Goal: Find specific page/section: Find specific page/section

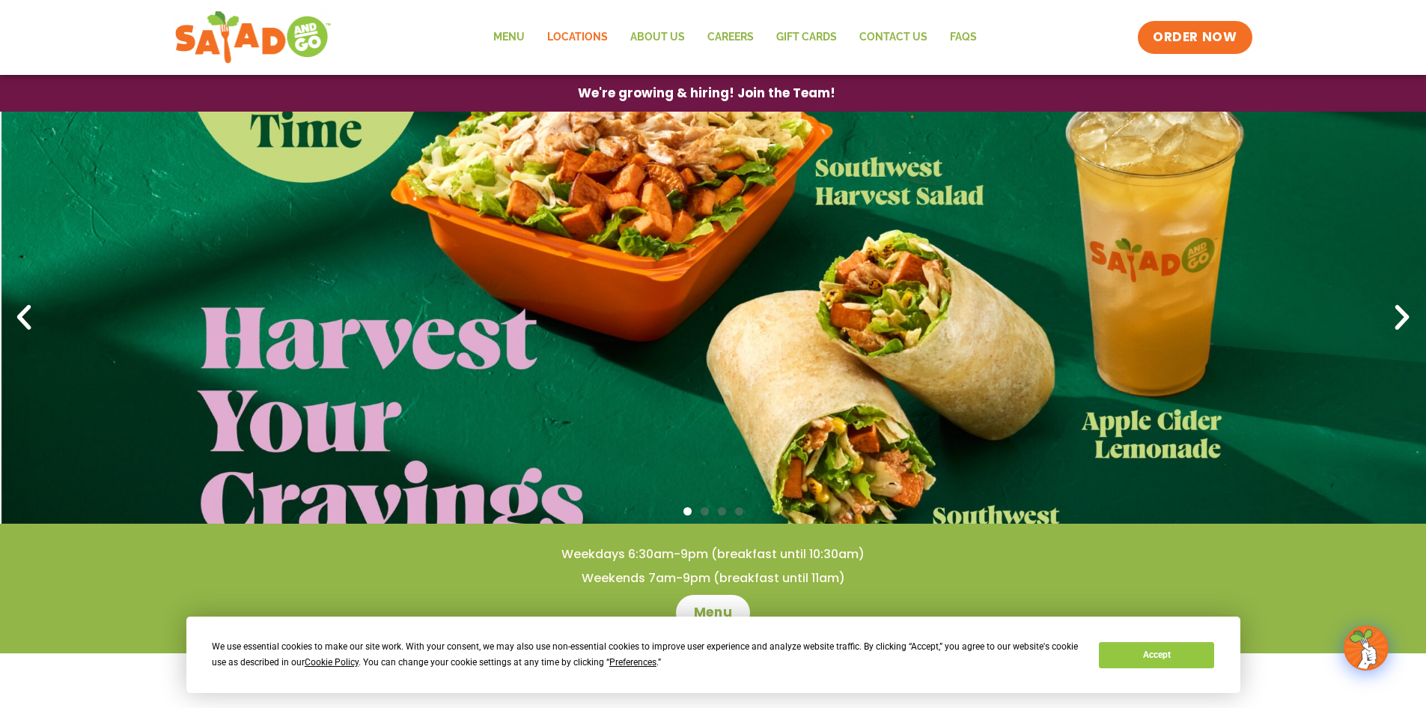
click at [592, 37] on link "Locations" at bounding box center [577, 37] width 83 height 34
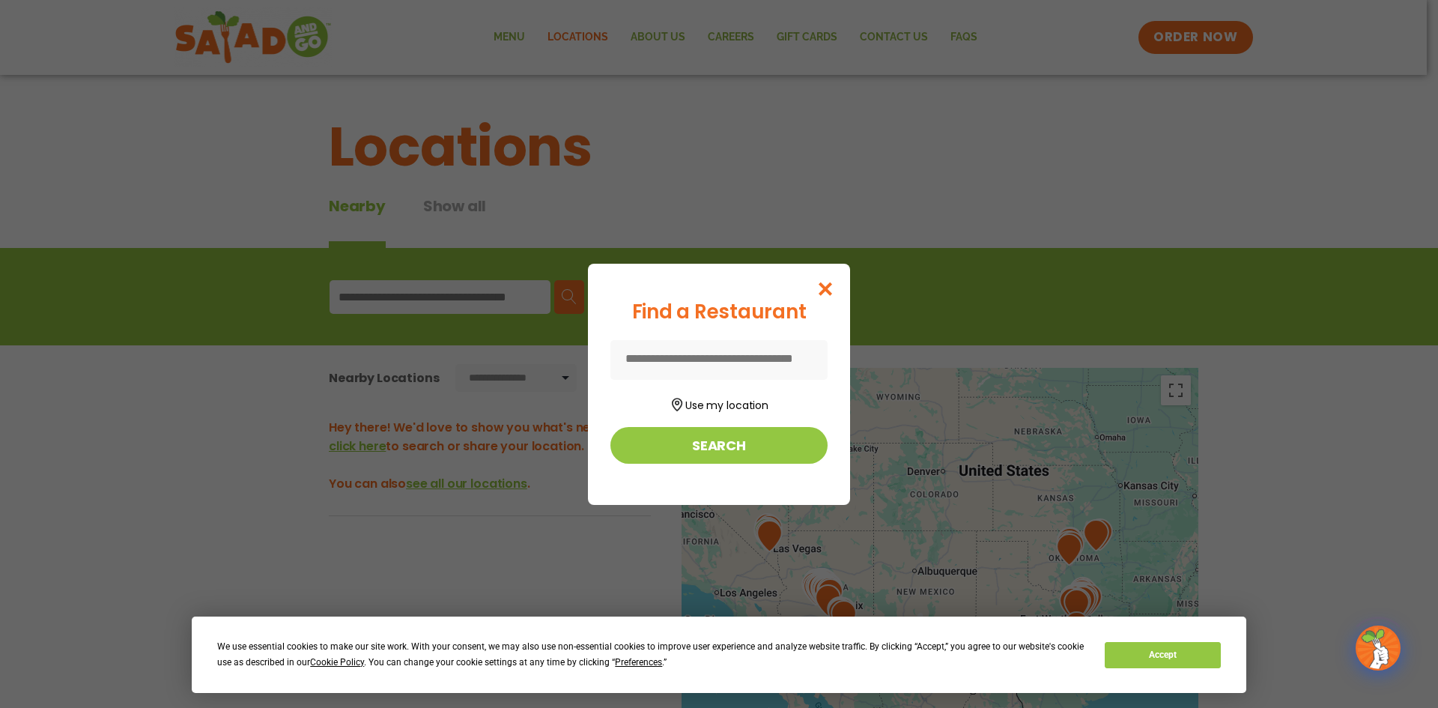
click at [756, 365] on input at bounding box center [718, 360] width 217 height 40
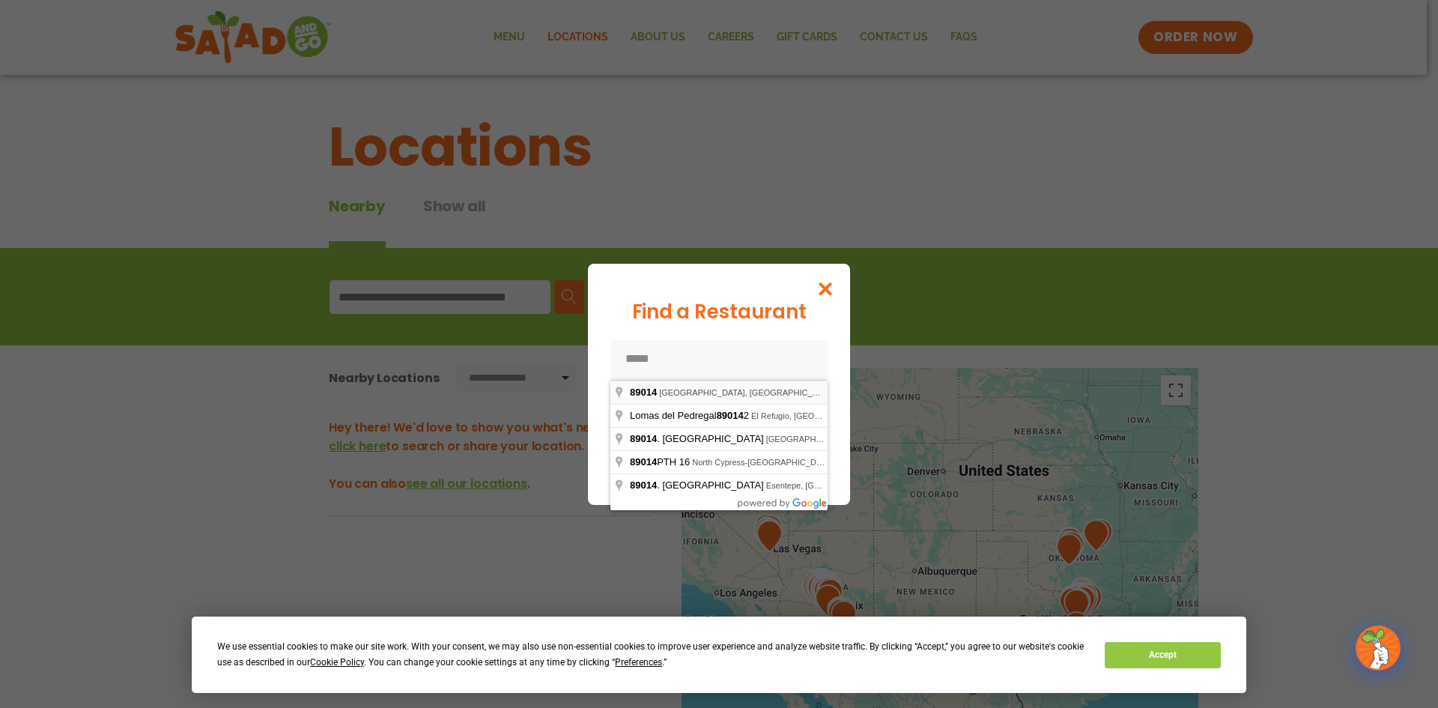
type input "**********"
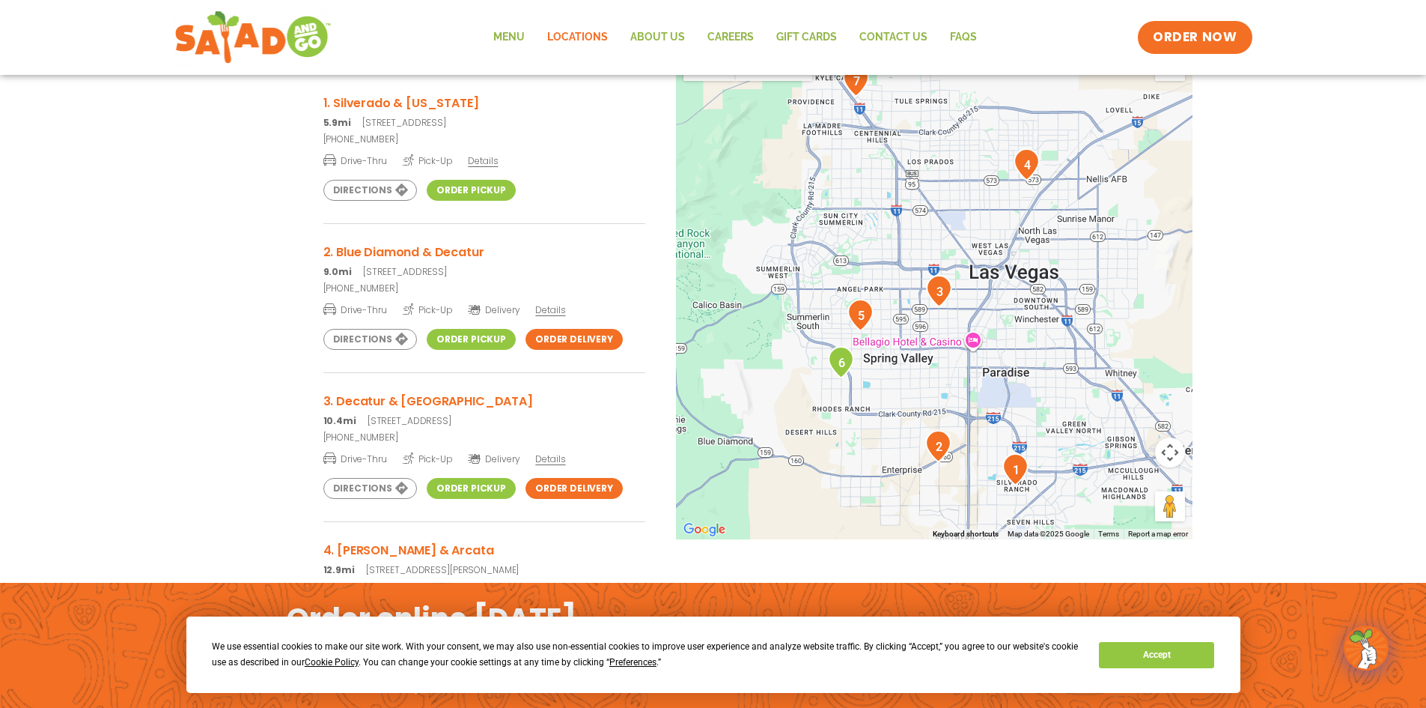
scroll to position [300, 0]
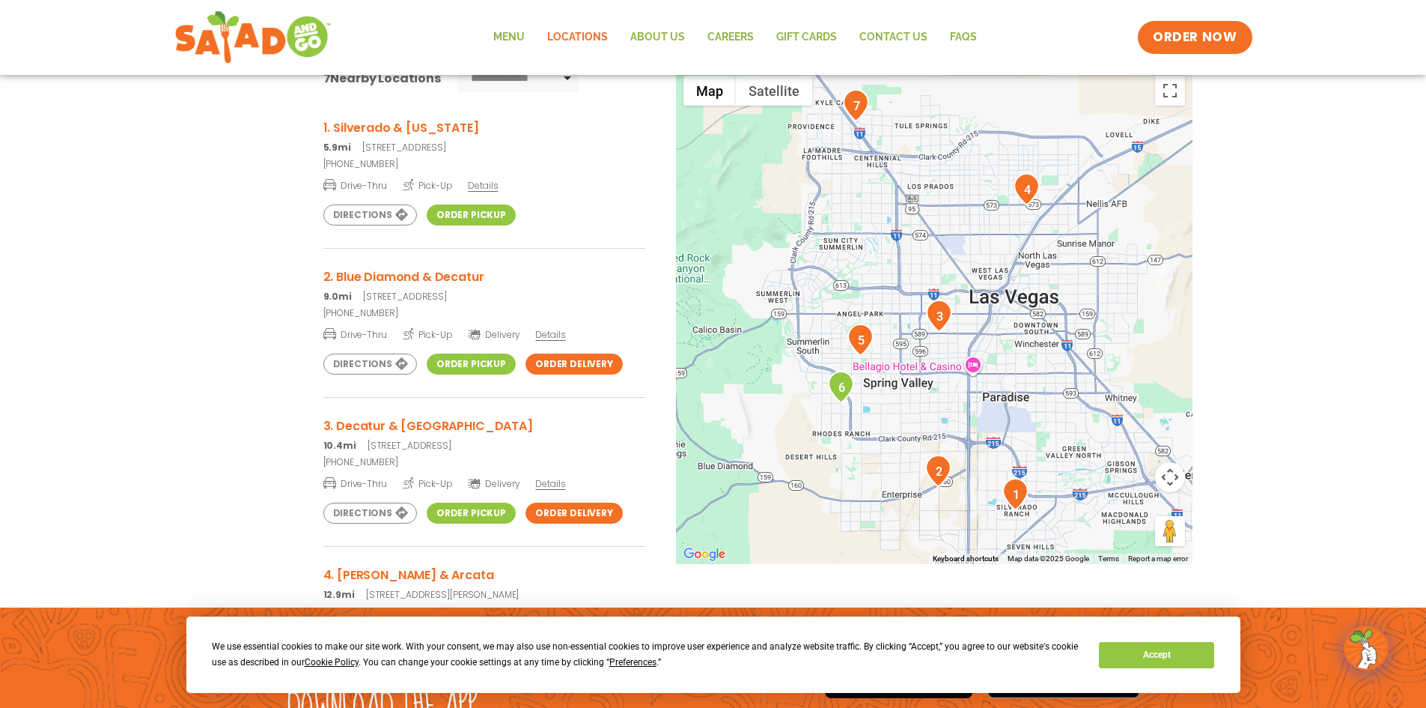
click at [489, 219] on link "Order Pickup" at bounding box center [471, 214] width 89 height 21
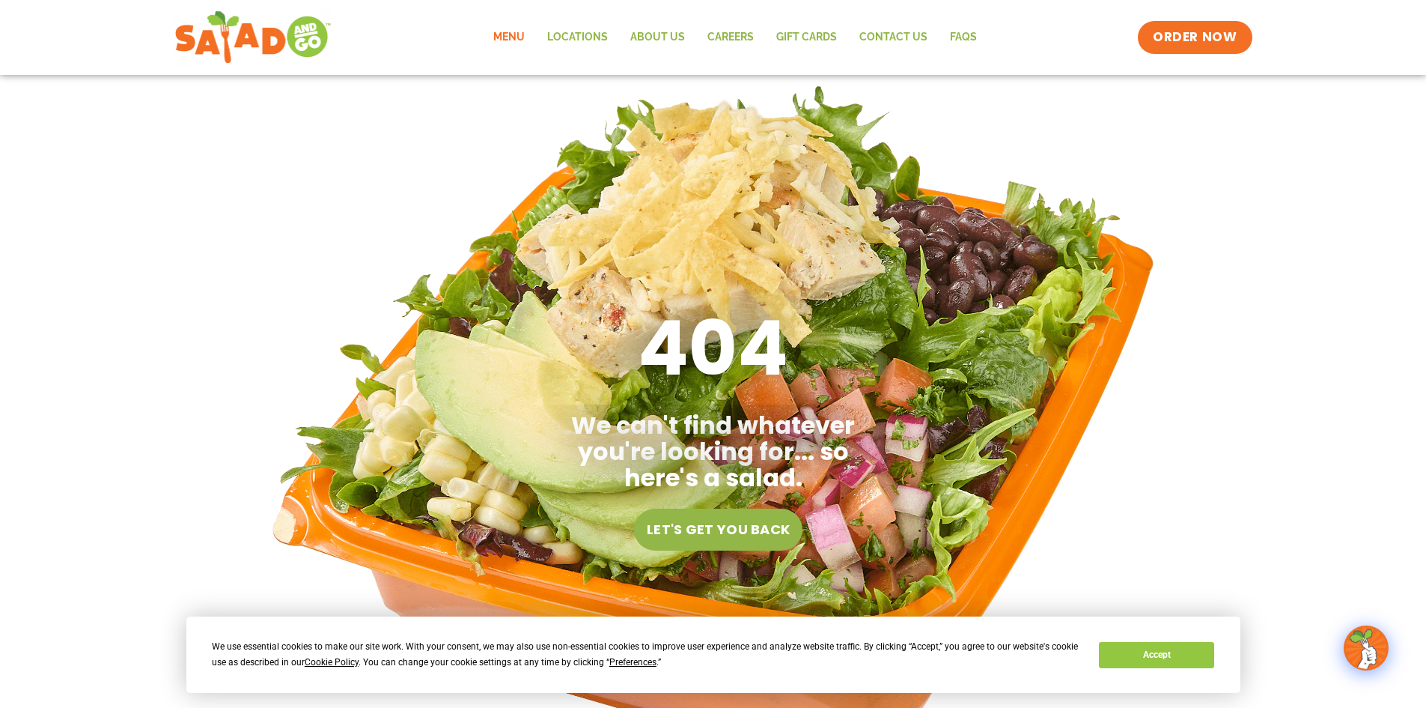
click at [520, 47] on link "Menu" at bounding box center [509, 37] width 54 height 34
